Goal: Check status

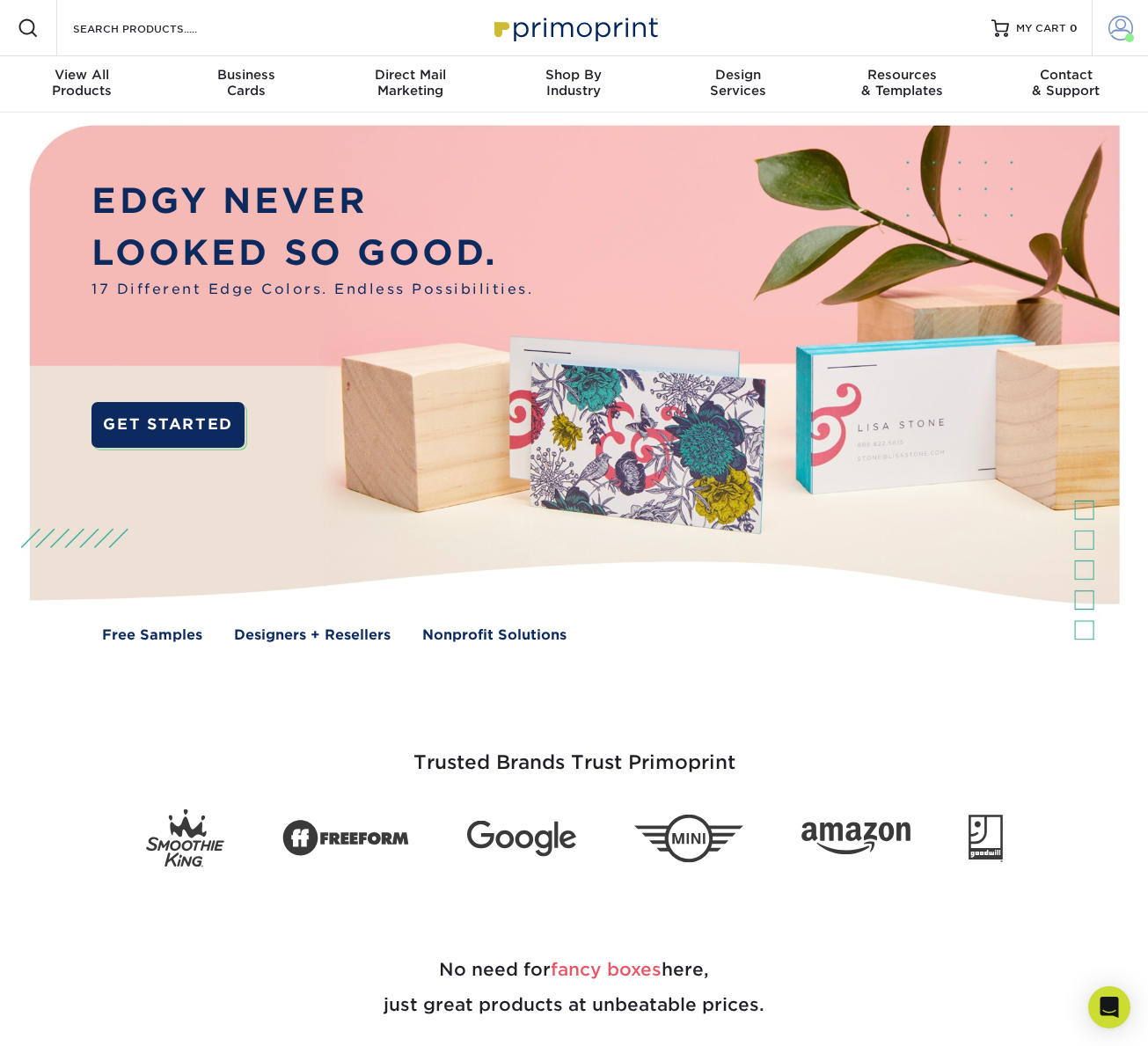
click at [1116, 33] on span at bounding box center [1120, 28] width 25 height 25
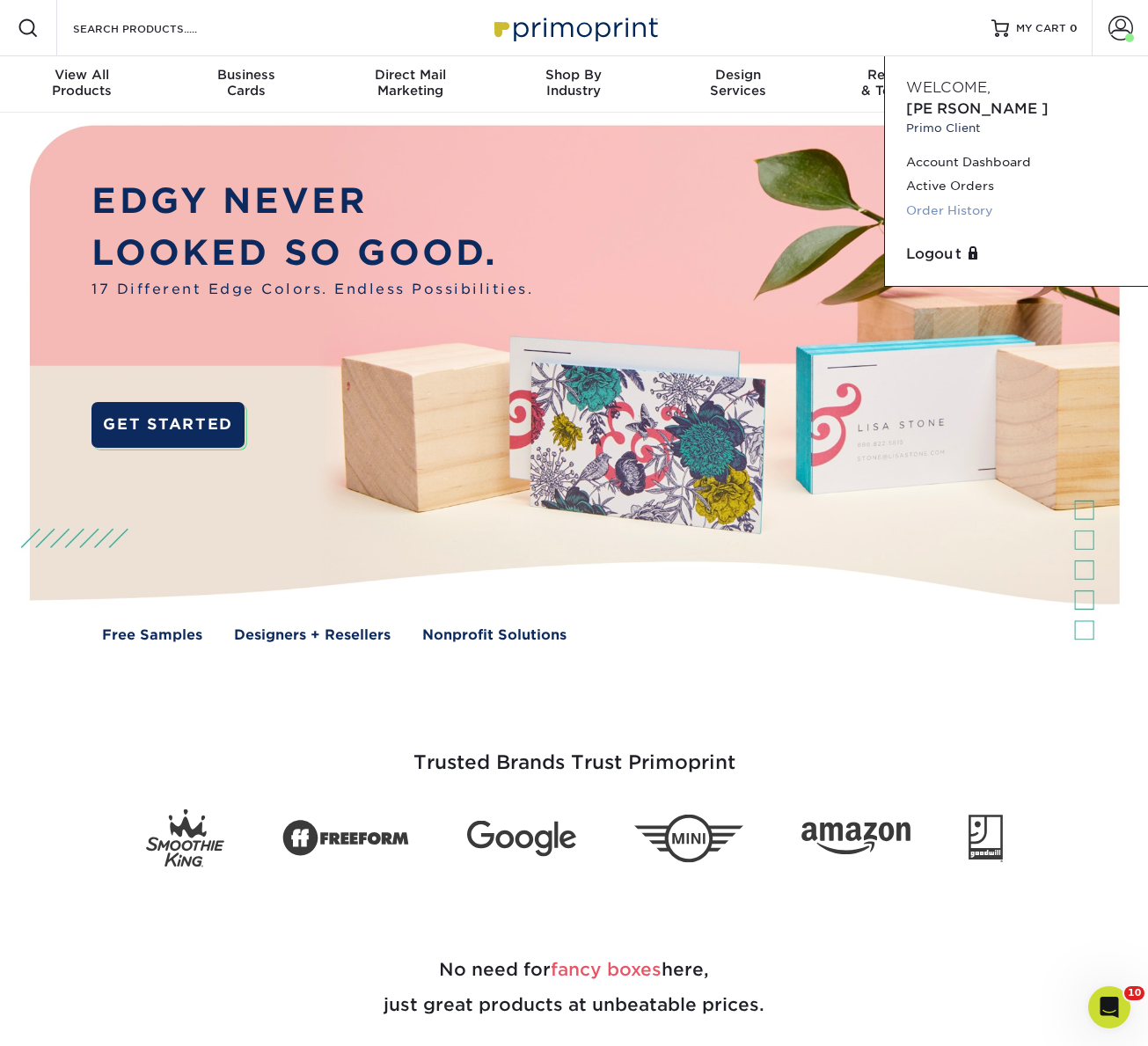
click at [924, 198] on link "Order History" at bounding box center [1016, 210] width 221 height 24
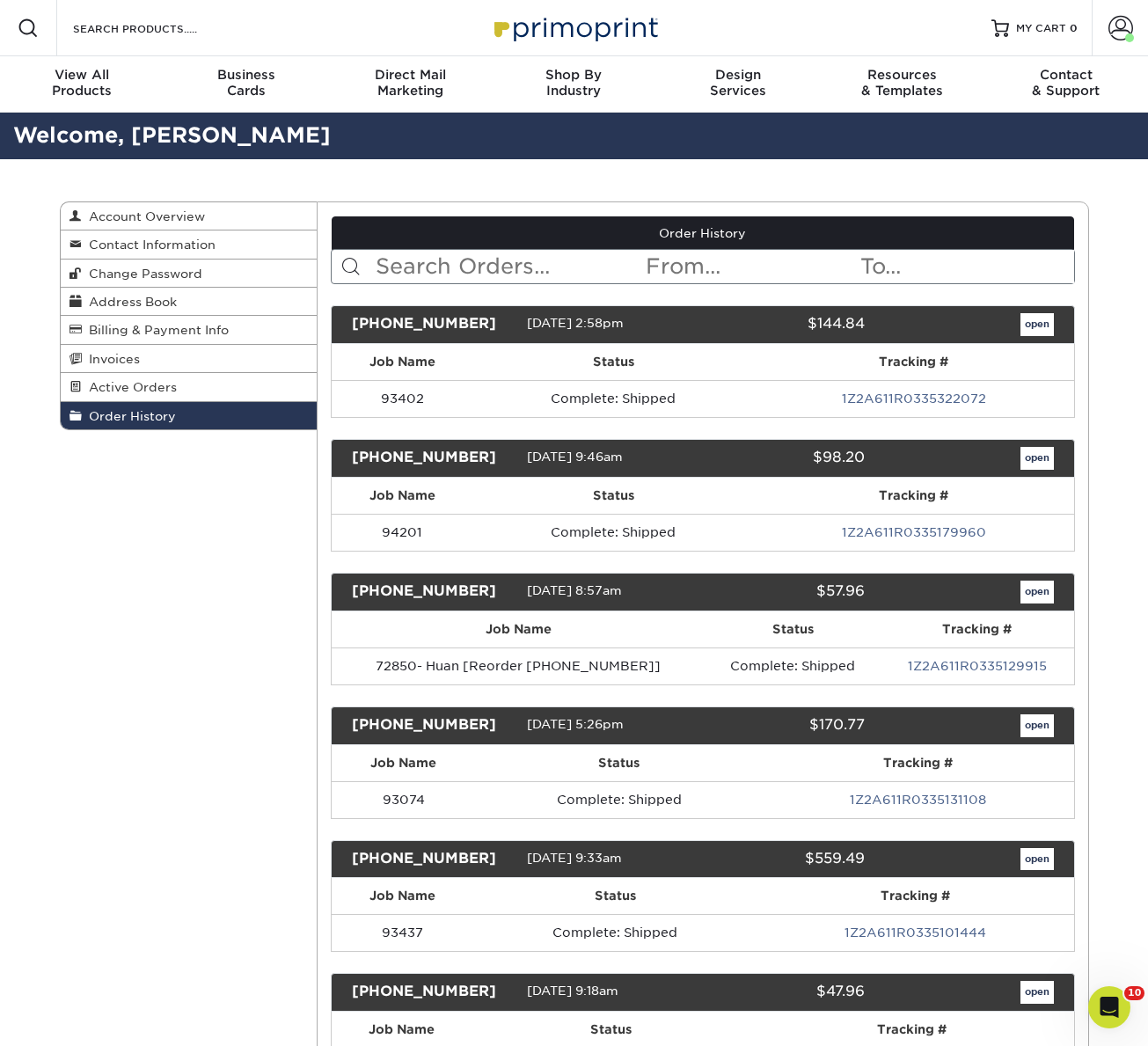
scroll to position [31310, 0]
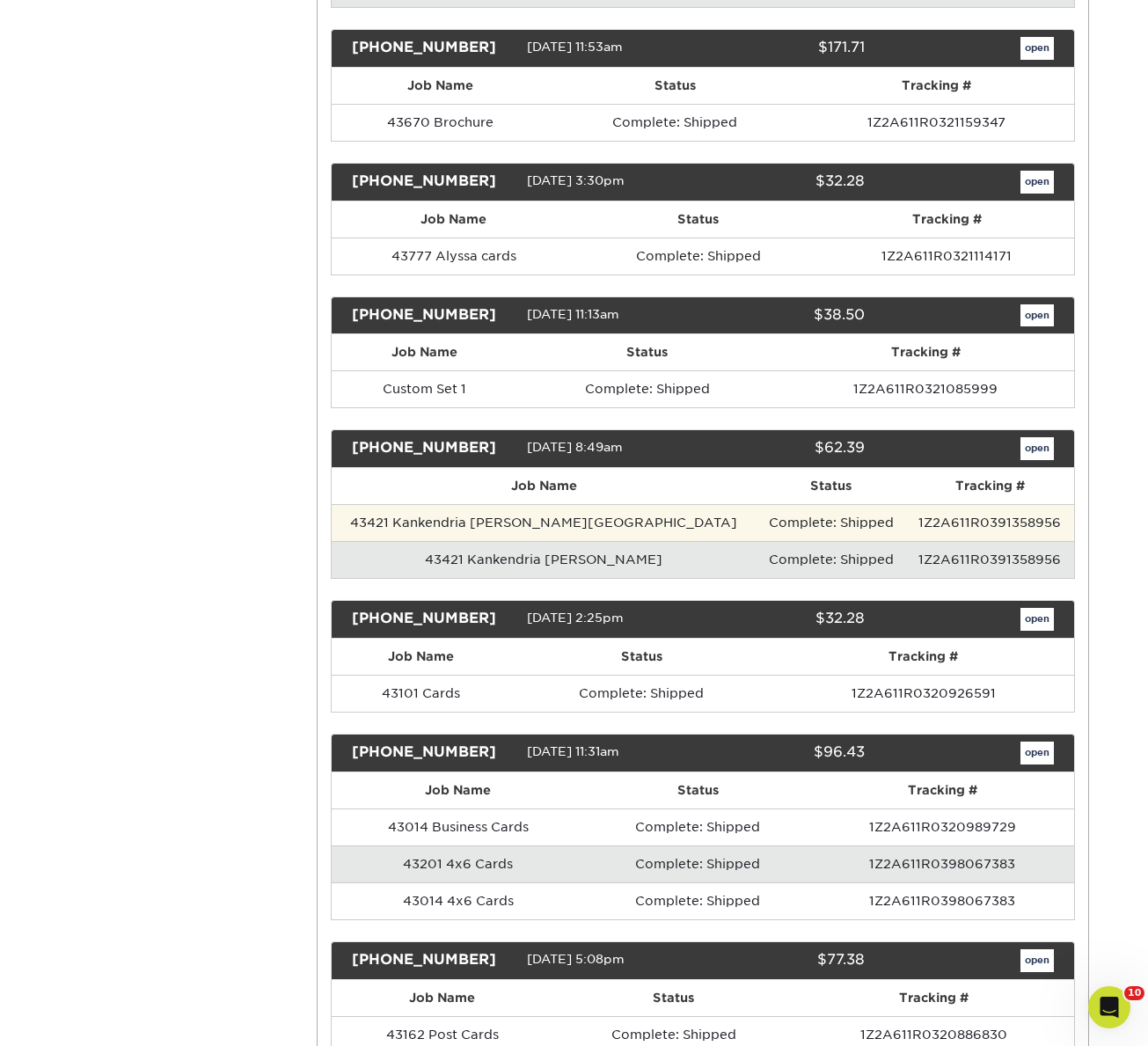
click at [412, 521] on td "43421 Kankendria [PERSON_NAME][GEOGRAPHIC_DATA]" at bounding box center [544, 522] width 425 height 37
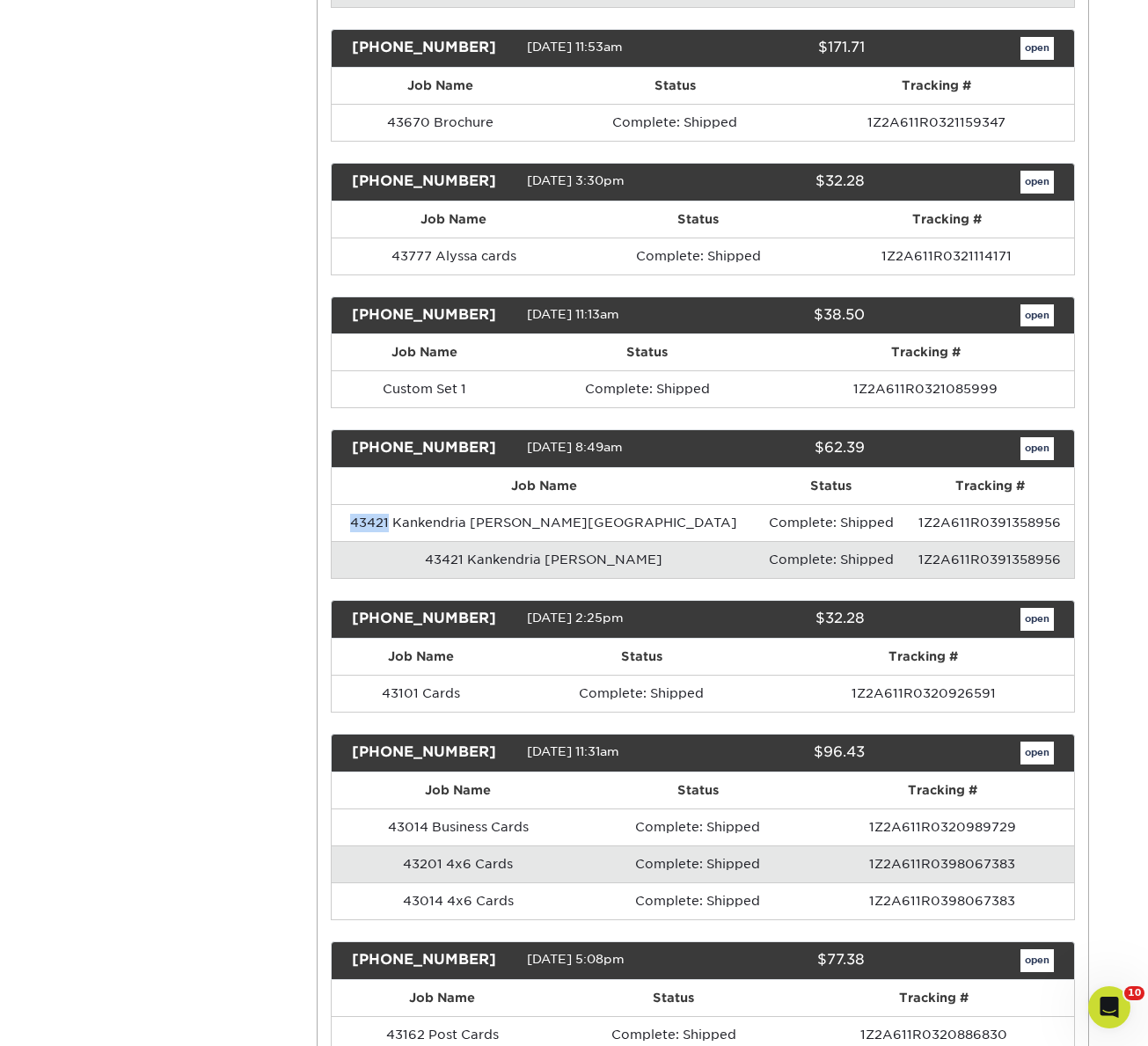
copy td "43421"
